Goal: Information Seeking & Learning: Learn about a topic

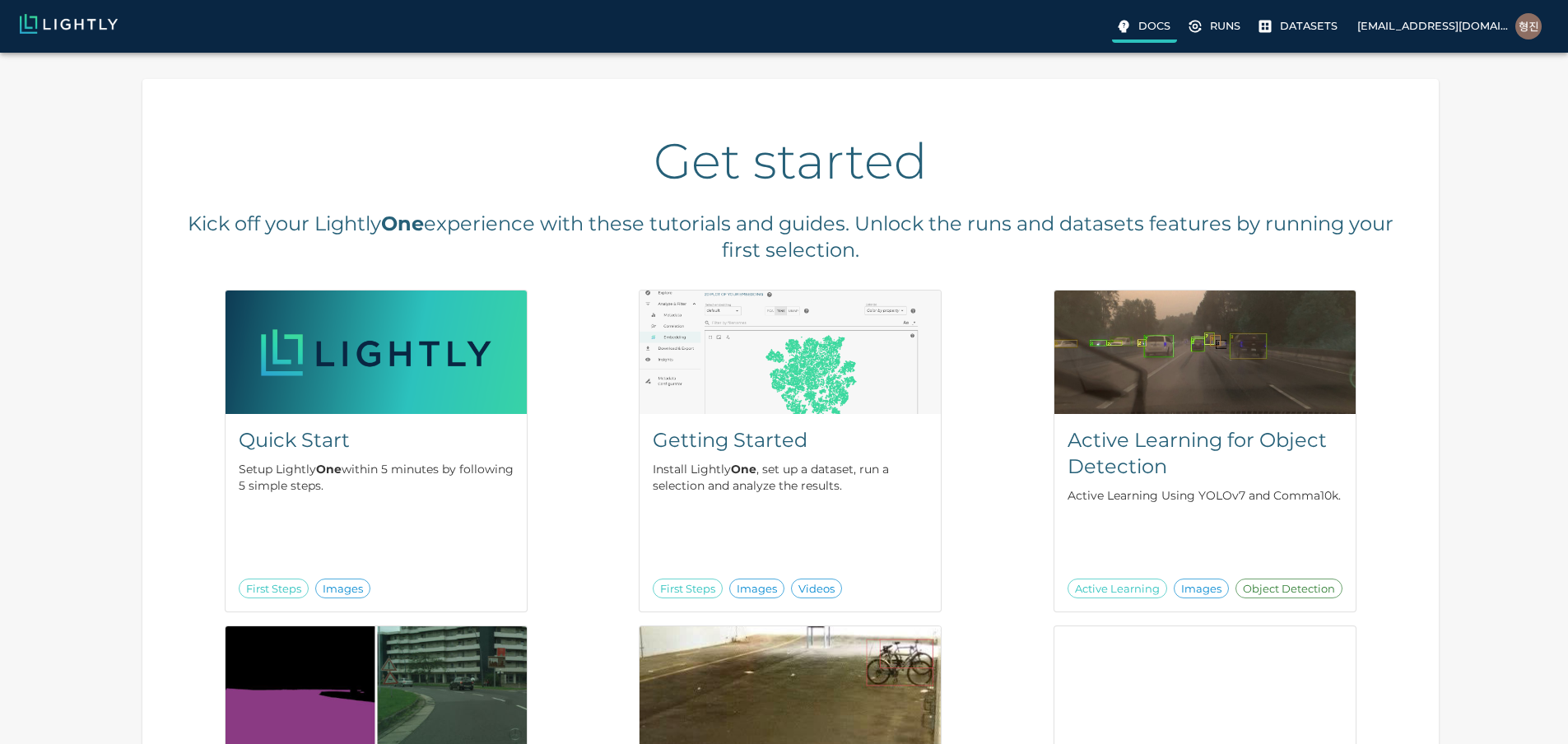
click at [1138, 24] on p "Docs" at bounding box center [1154, 25] width 32 height 16
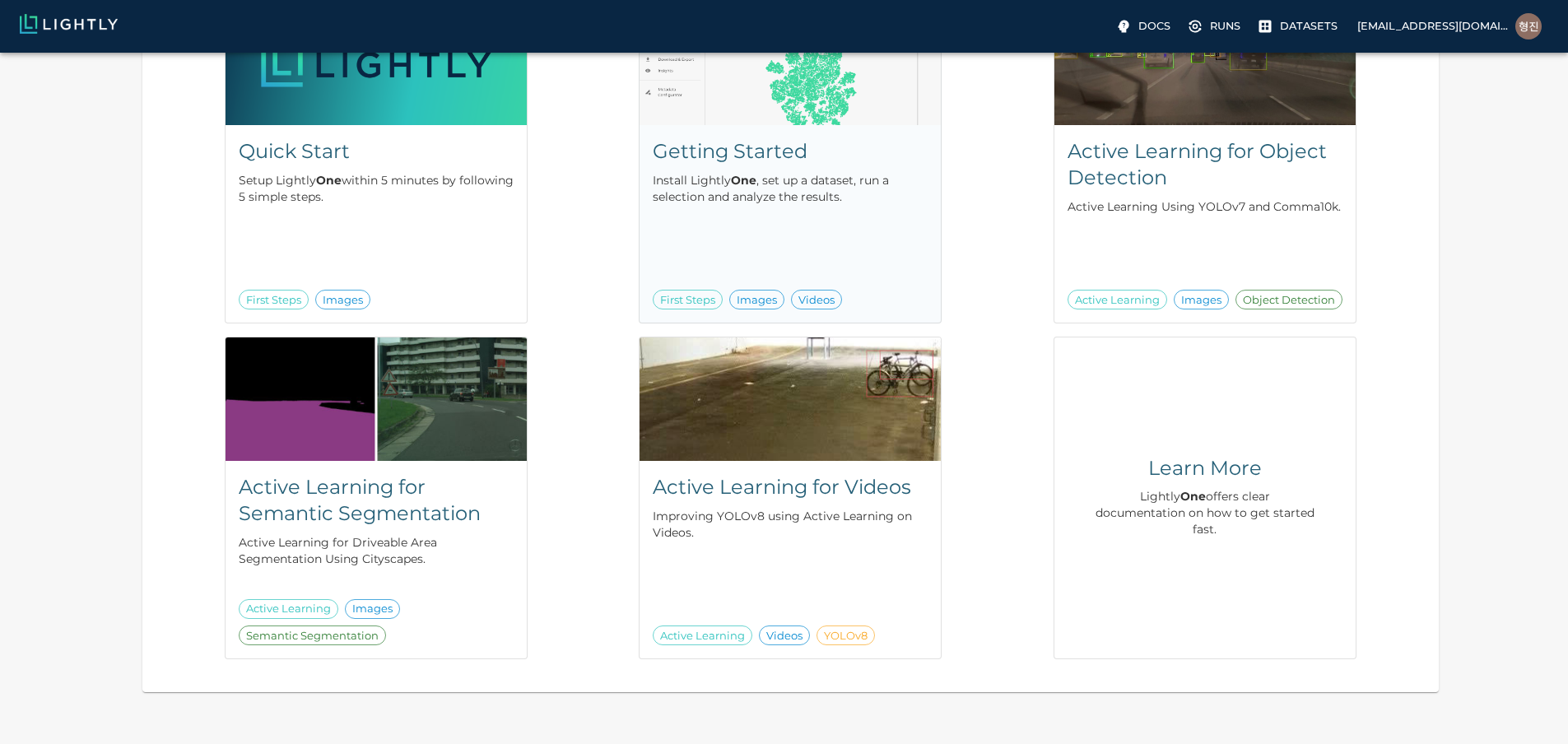
scroll to position [329, 0]
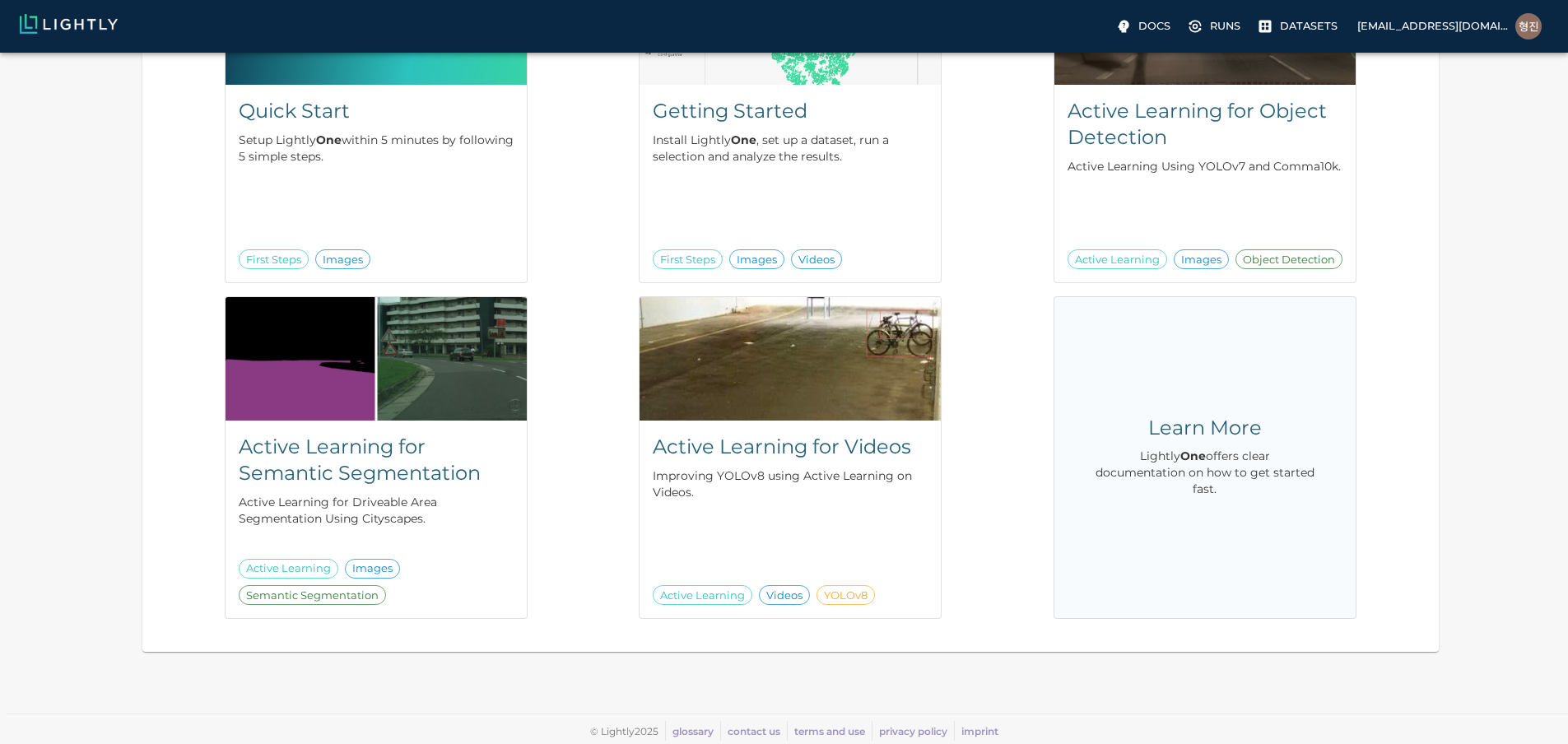
click at [1080, 401] on div "Learn More Lightly One offers clear documentation on how to get started fast." at bounding box center [1204, 457] width 249 height 269
